Goal: Transaction & Acquisition: Download file/media

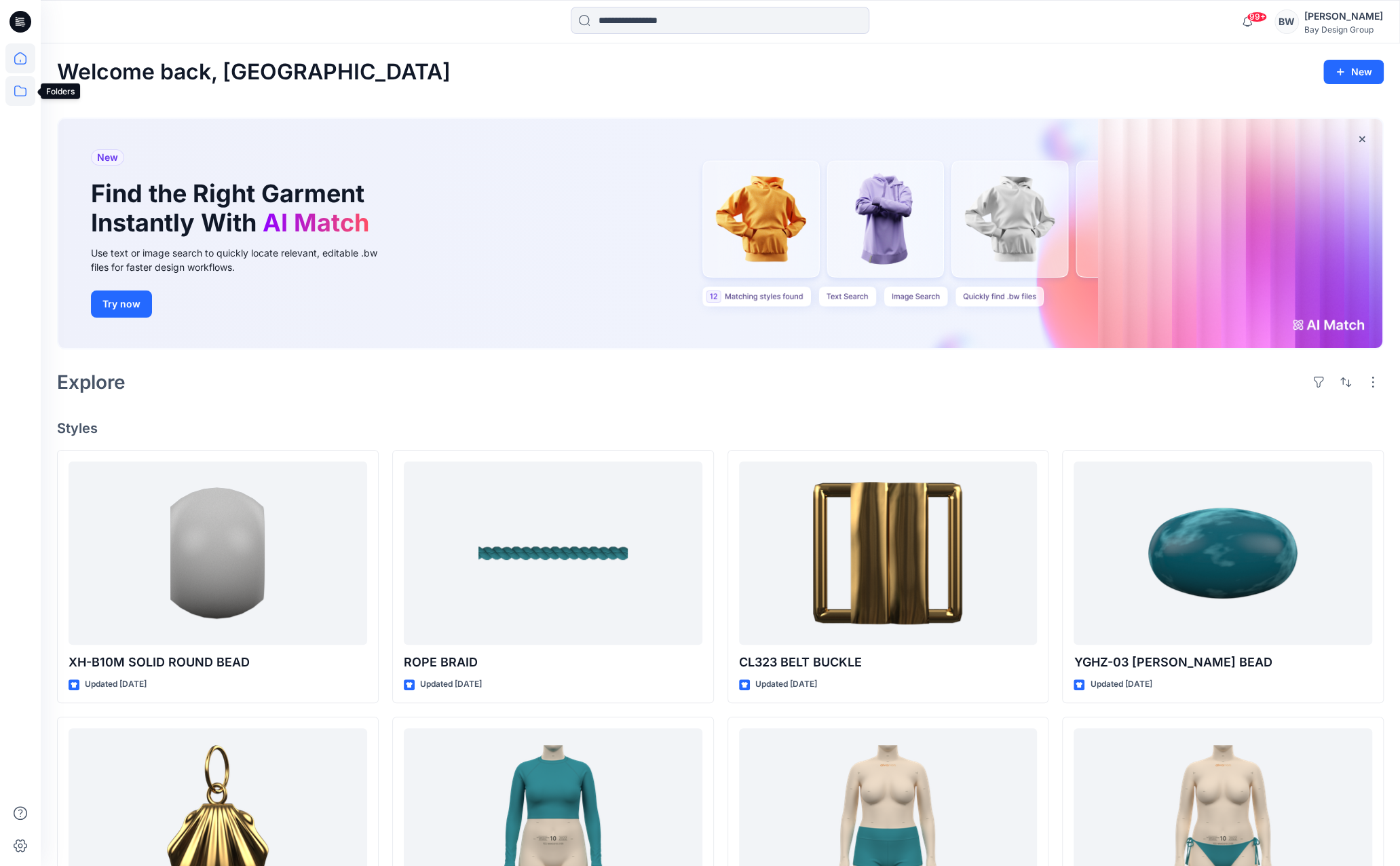
click at [23, 86] on icon at bounding box center [21, 91] width 30 height 30
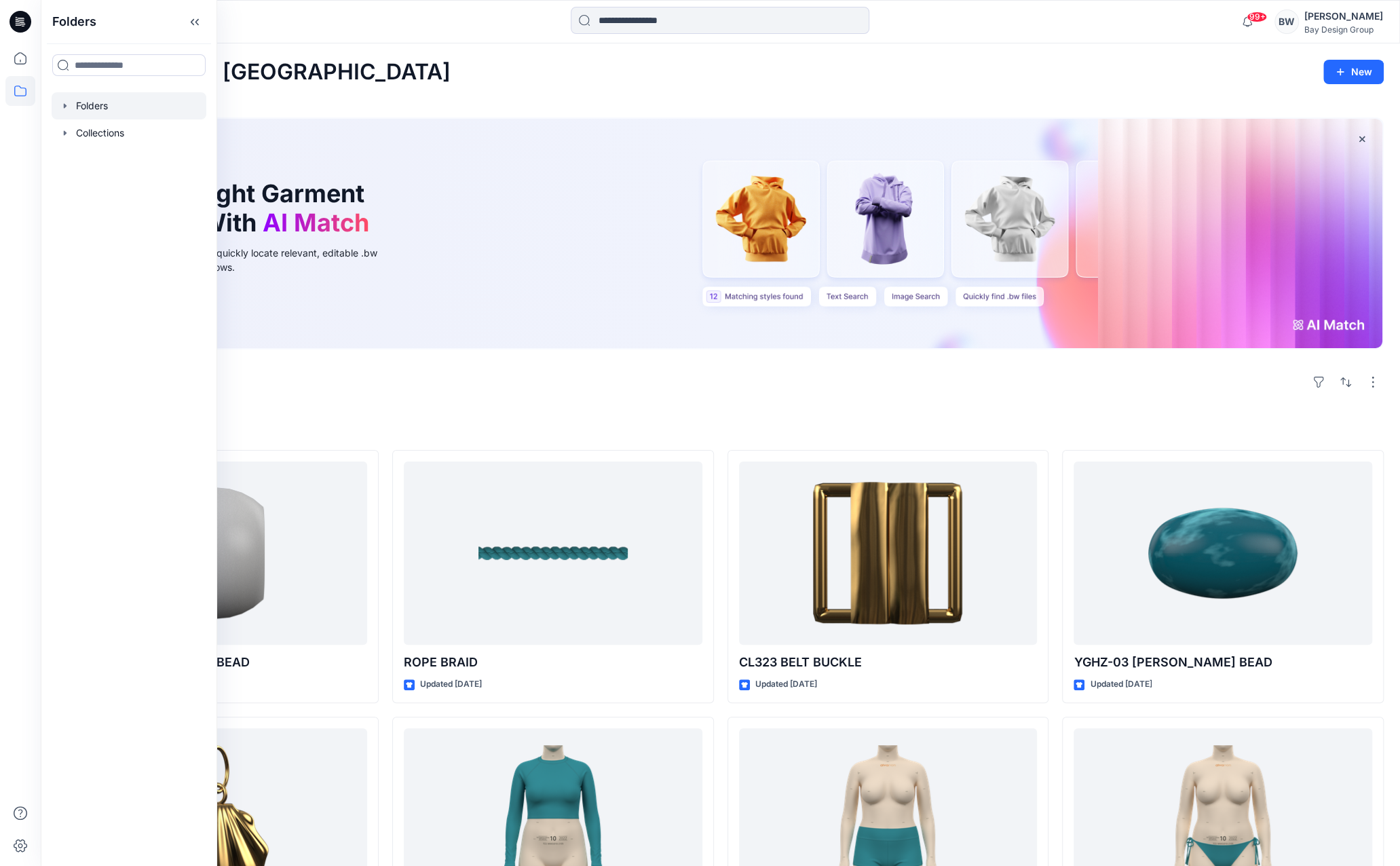
click at [91, 101] on div at bounding box center [129, 106] width 155 height 27
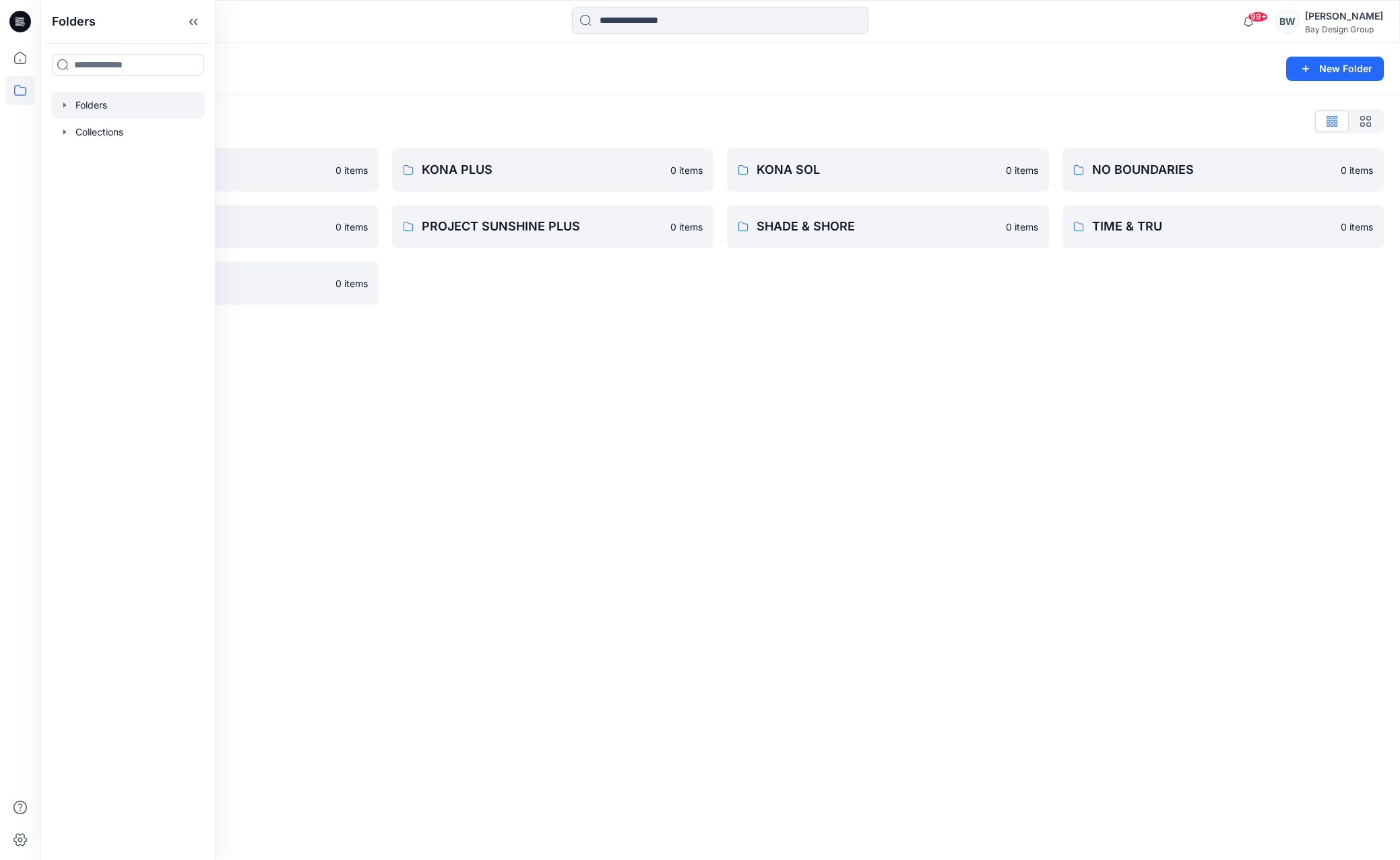
click at [371, 119] on div "Folders List" at bounding box center [720, 121] width 1327 height 22
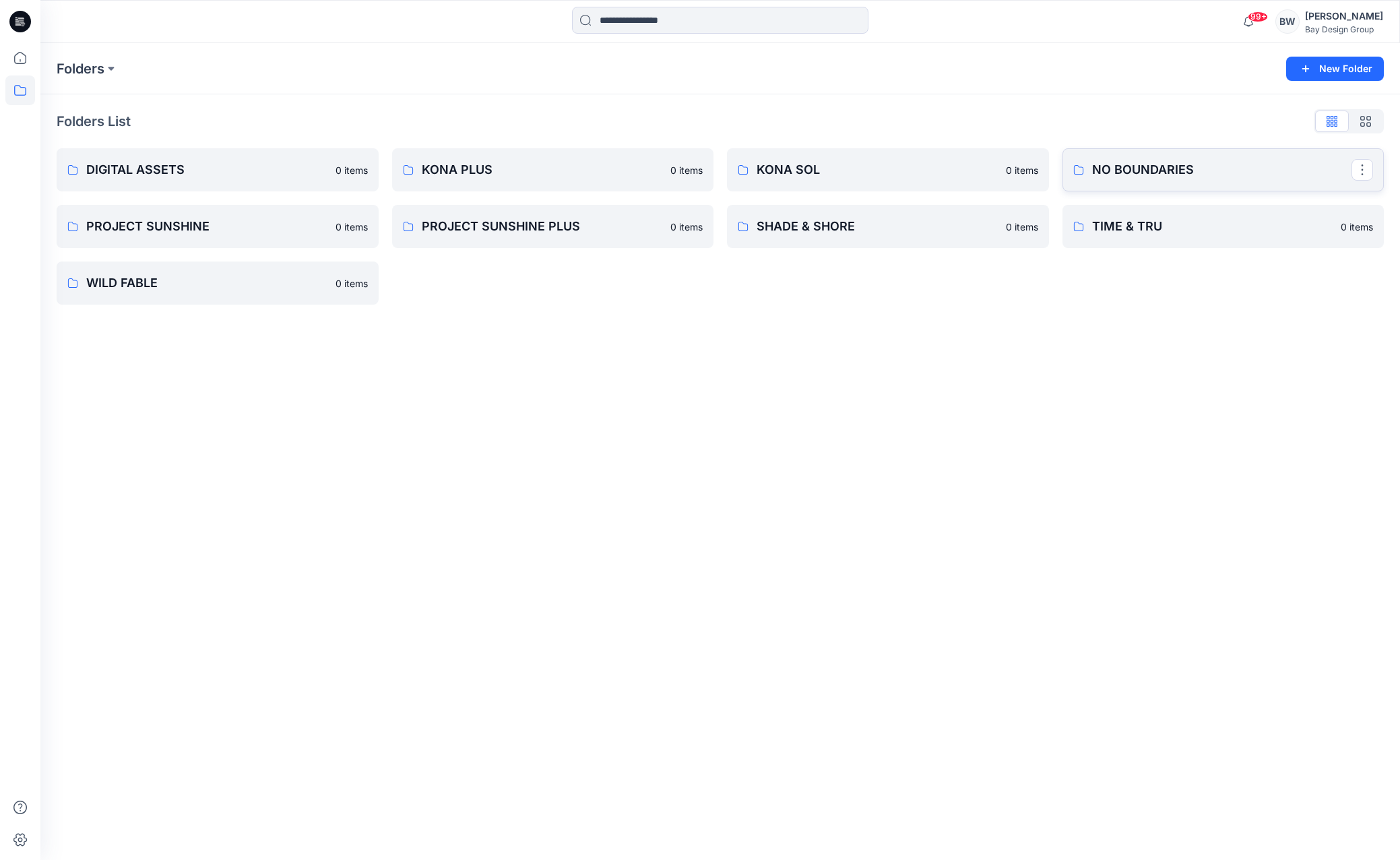
click at [1166, 163] on p "NO BOUNDARIES" at bounding box center [1222, 170] width 260 height 19
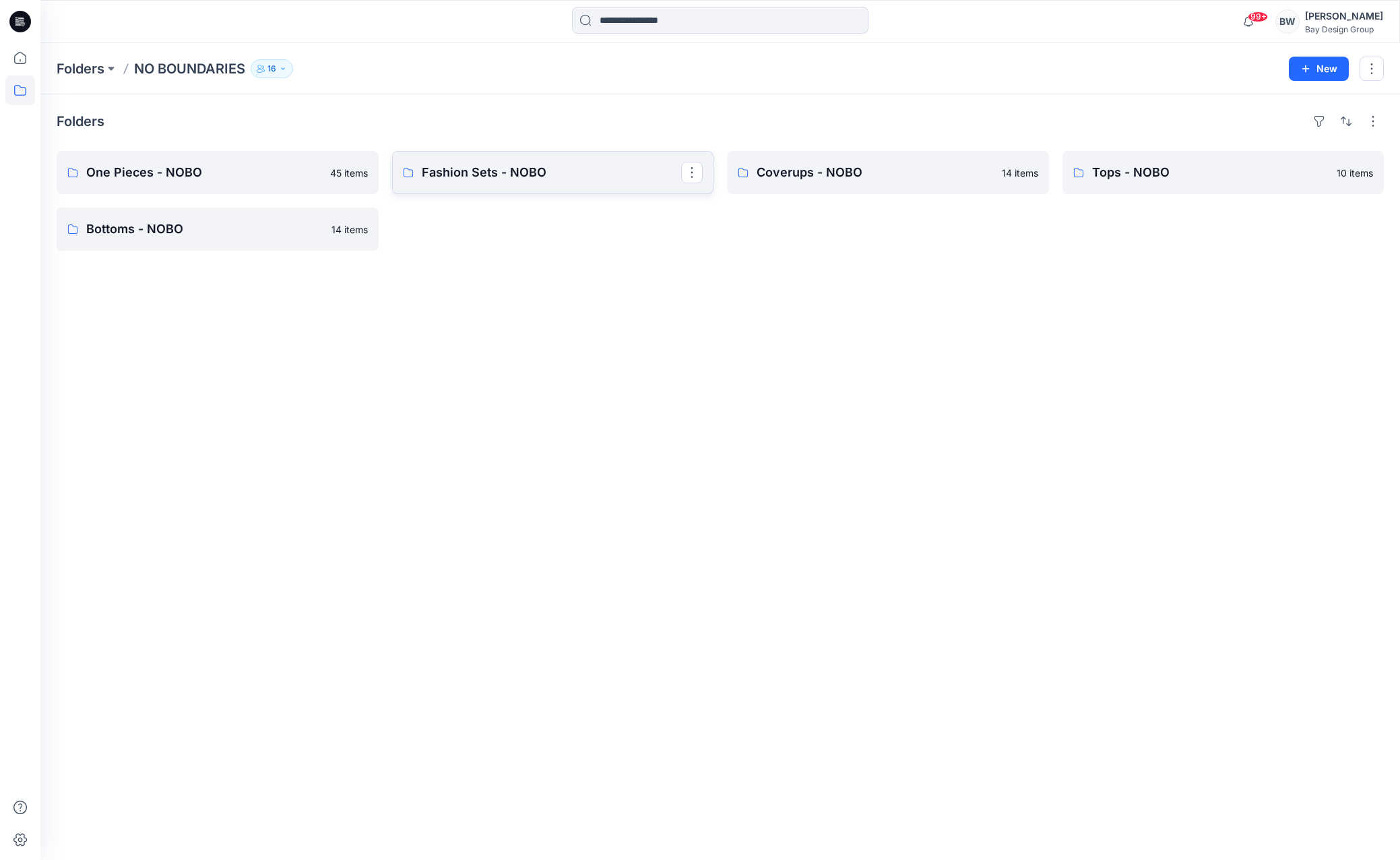
click at [496, 166] on p "Fashion Sets - NOBO" at bounding box center [552, 172] width 260 height 19
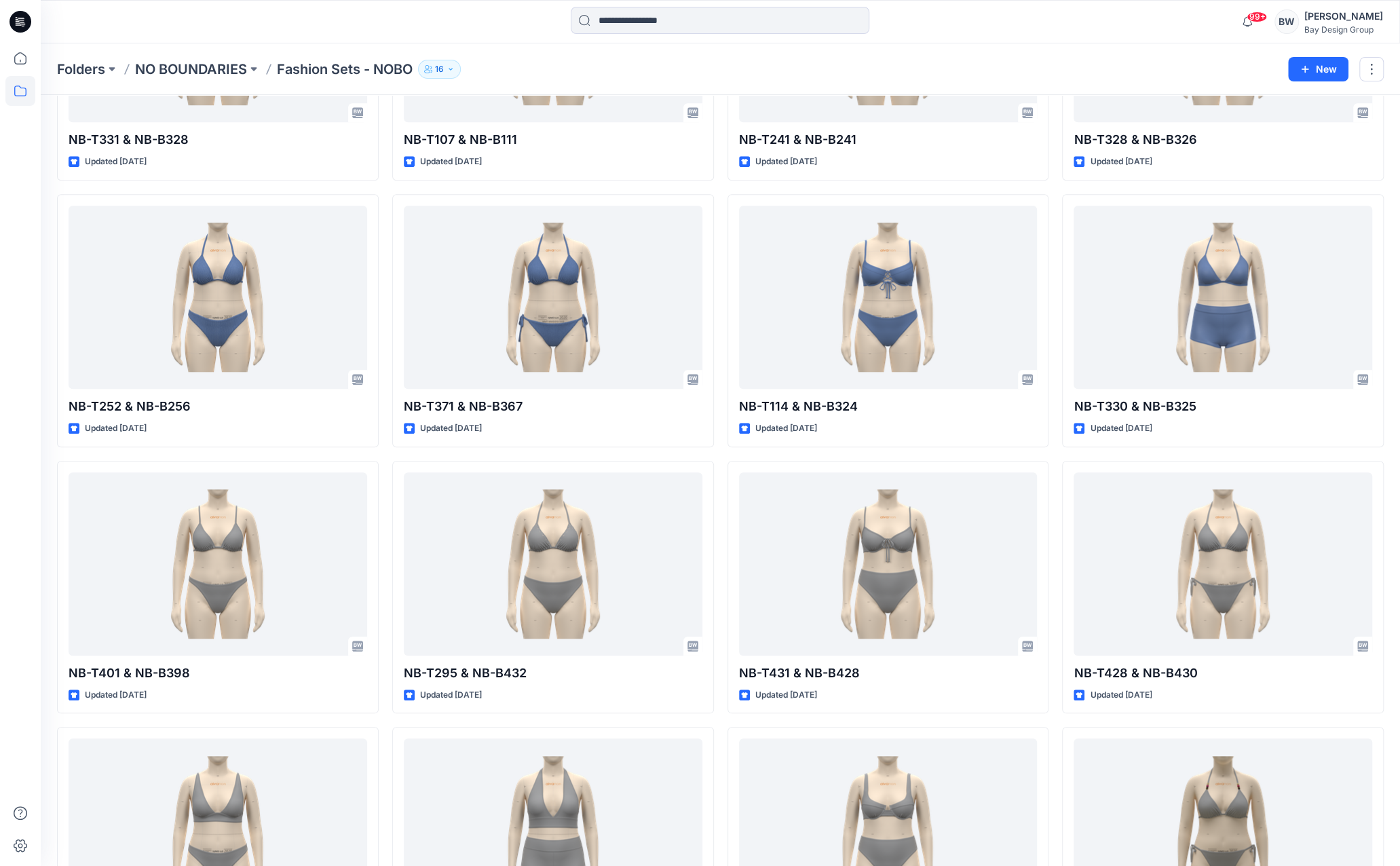
scroll to position [883, 0]
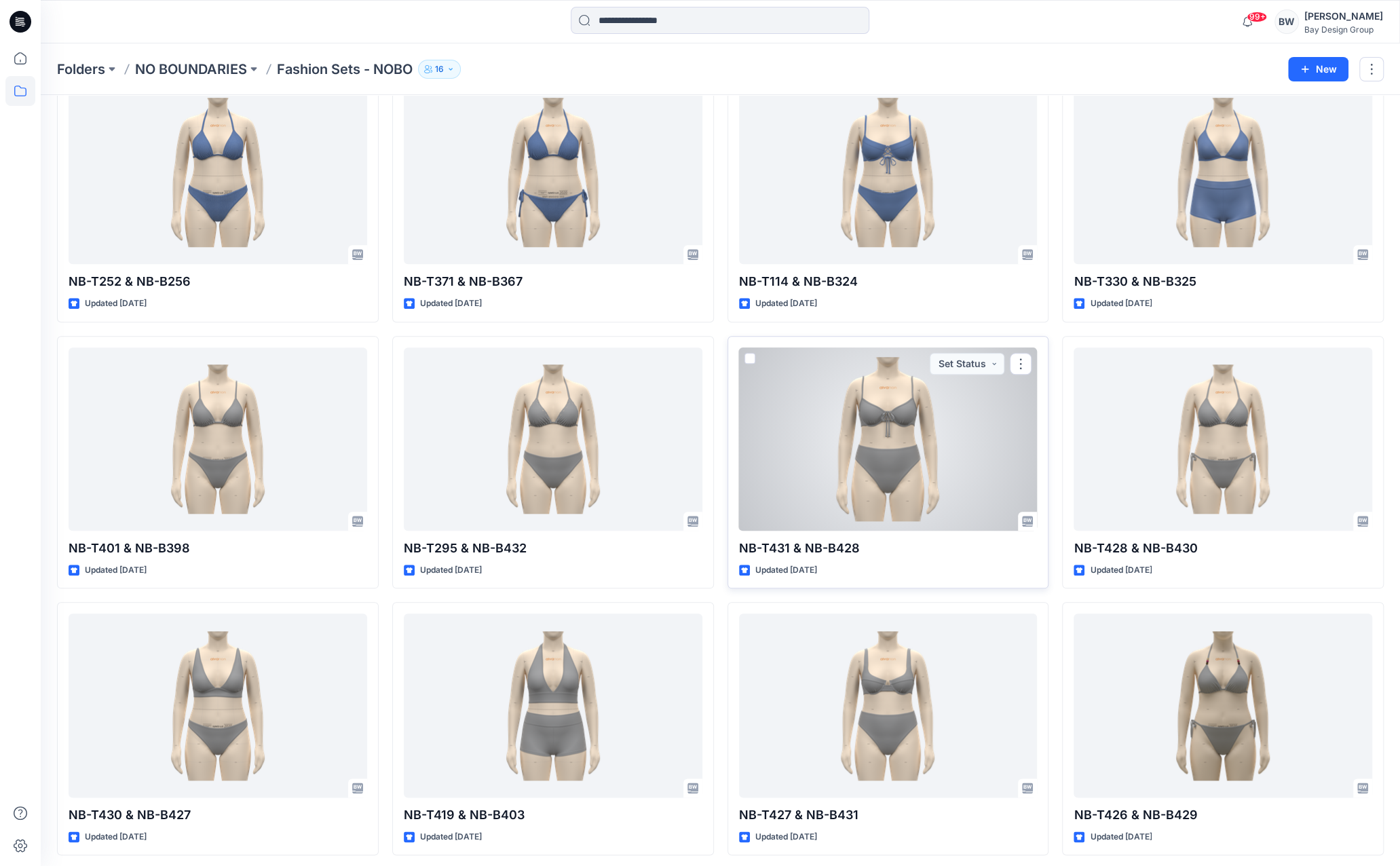
click at [832, 430] on div at bounding box center [888, 439] width 298 height 184
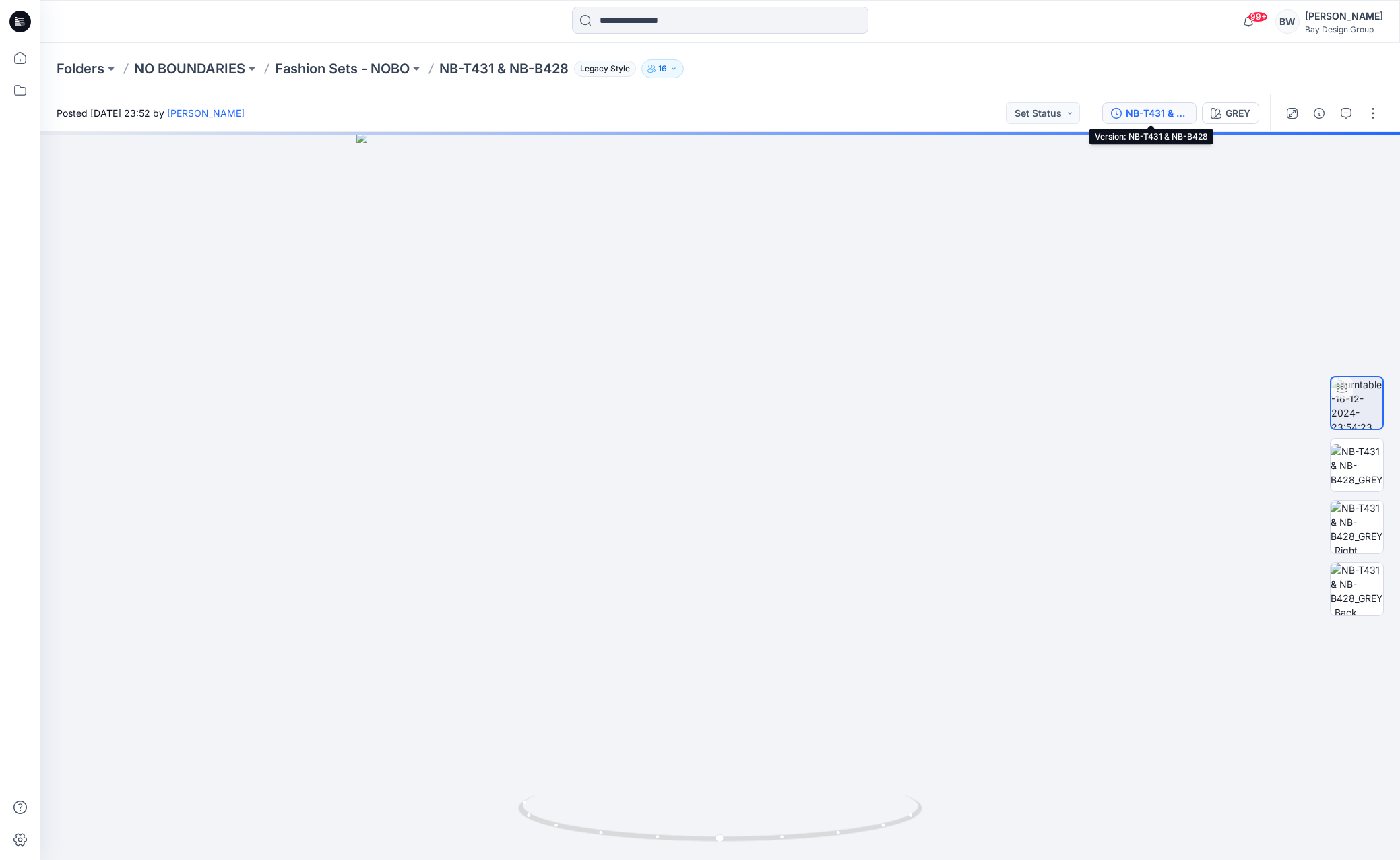
click at [1166, 115] on div "NB-T431 & NB-B428" at bounding box center [1157, 113] width 62 height 15
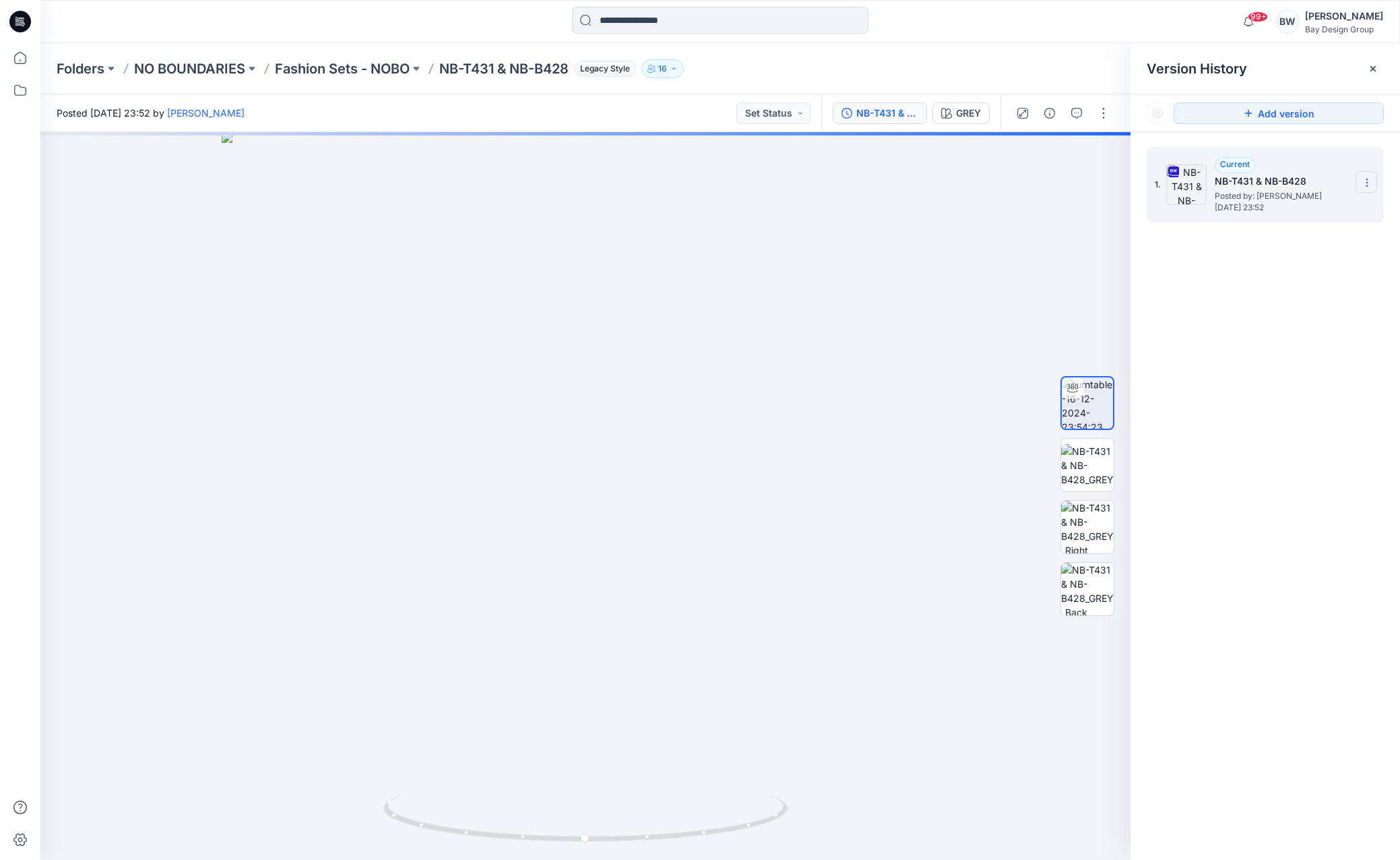
click at [1375, 177] on section at bounding box center [1366, 182] width 22 height 22
click at [1294, 209] on span "Download Source BW File" at bounding box center [1298, 208] width 113 height 16
